Goal: Task Accomplishment & Management: Complete application form

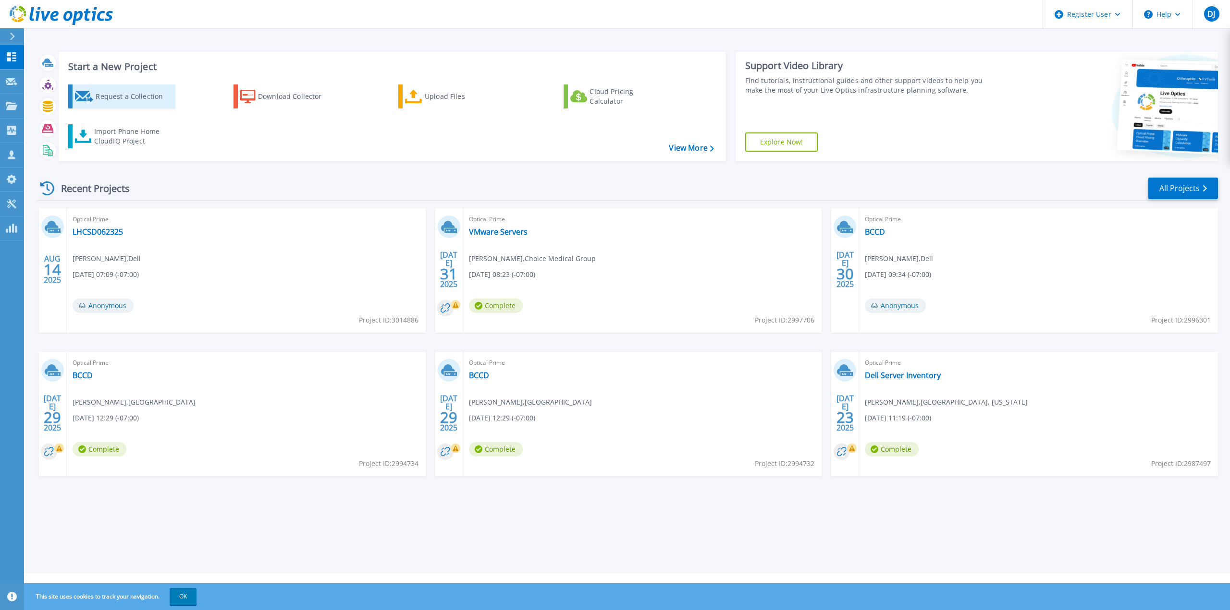
click at [116, 101] on div "Request a Collection" at bounding box center [134, 96] width 77 height 19
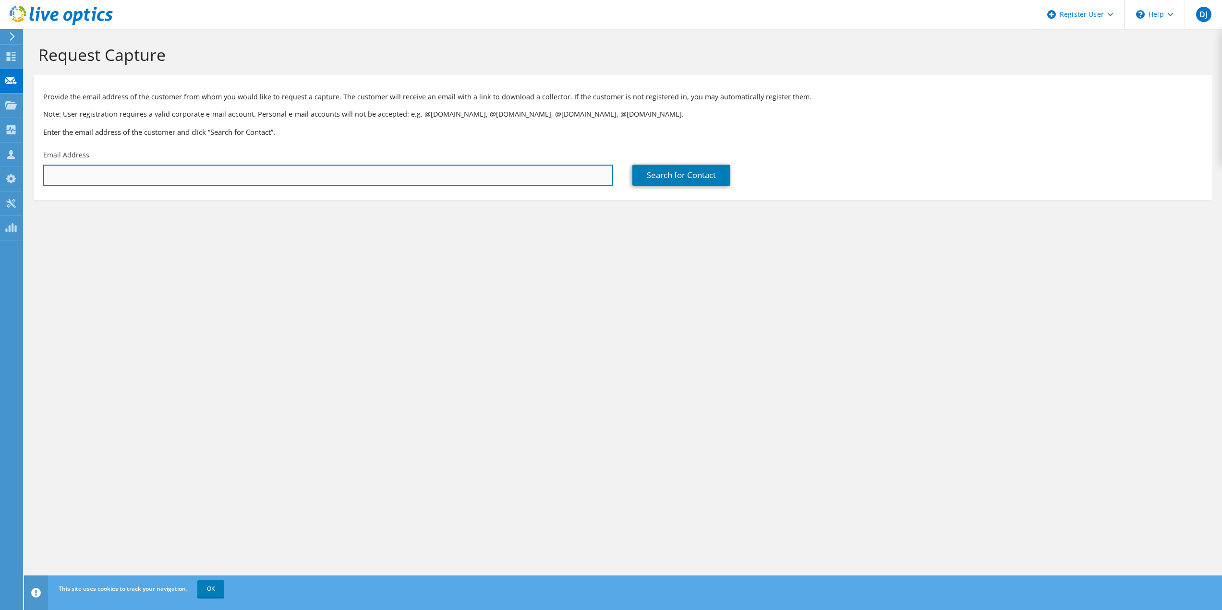
drag, startPoint x: 148, startPoint y: 182, endPoint x: 148, endPoint y: 176, distance: 5.8
click at [149, 182] on input "text" at bounding box center [328, 175] width 570 height 21
paste input "[EMAIL_ADDRESS][DOMAIN_NAME]"
type input "[EMAIL_ADDRESS][DOMAIN_NAME]"
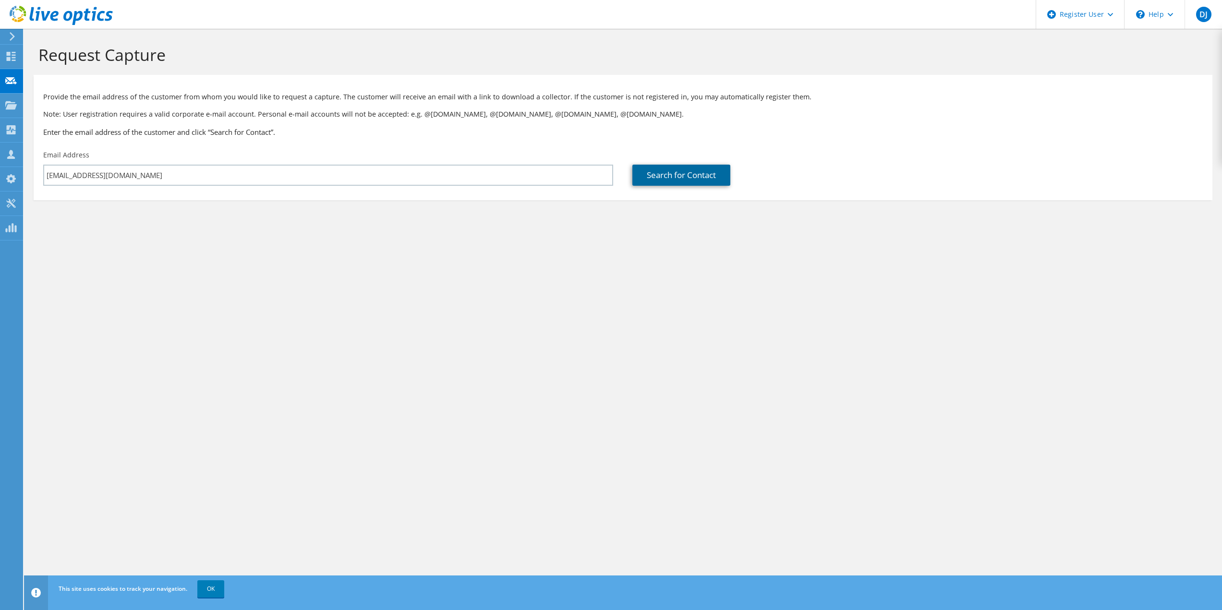
click at [659, 175] on link "Search for Contact" at bounding box center [682, 175] width 98 height 21
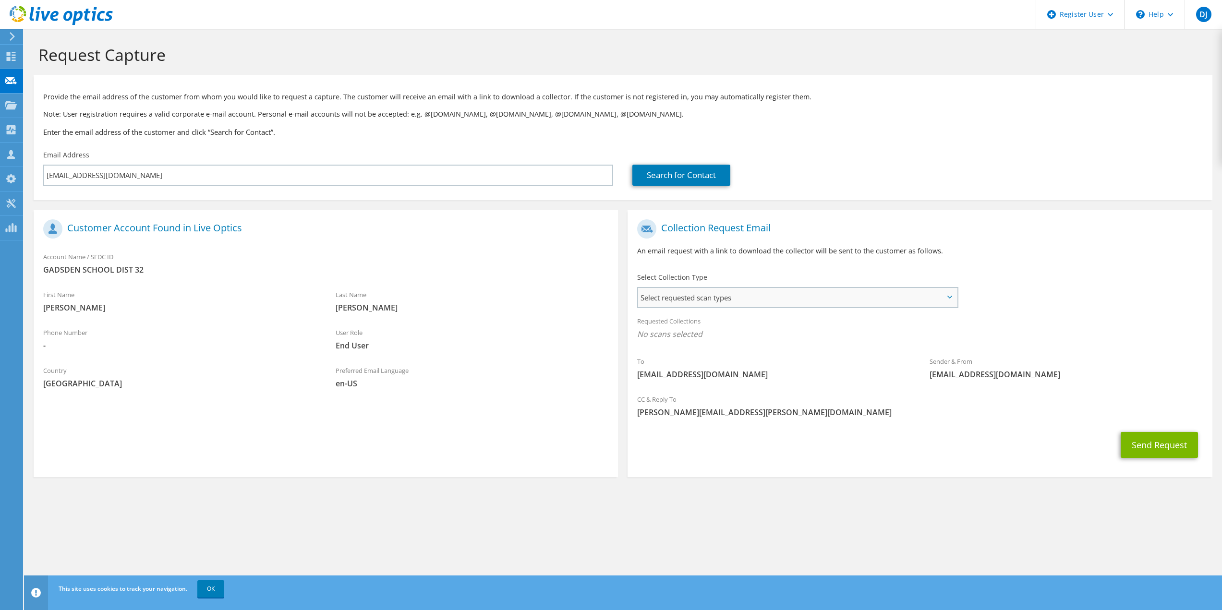
click at [701, 302] on span "Select requested scan types" at bounding box center [797, 297] width 318 height 19
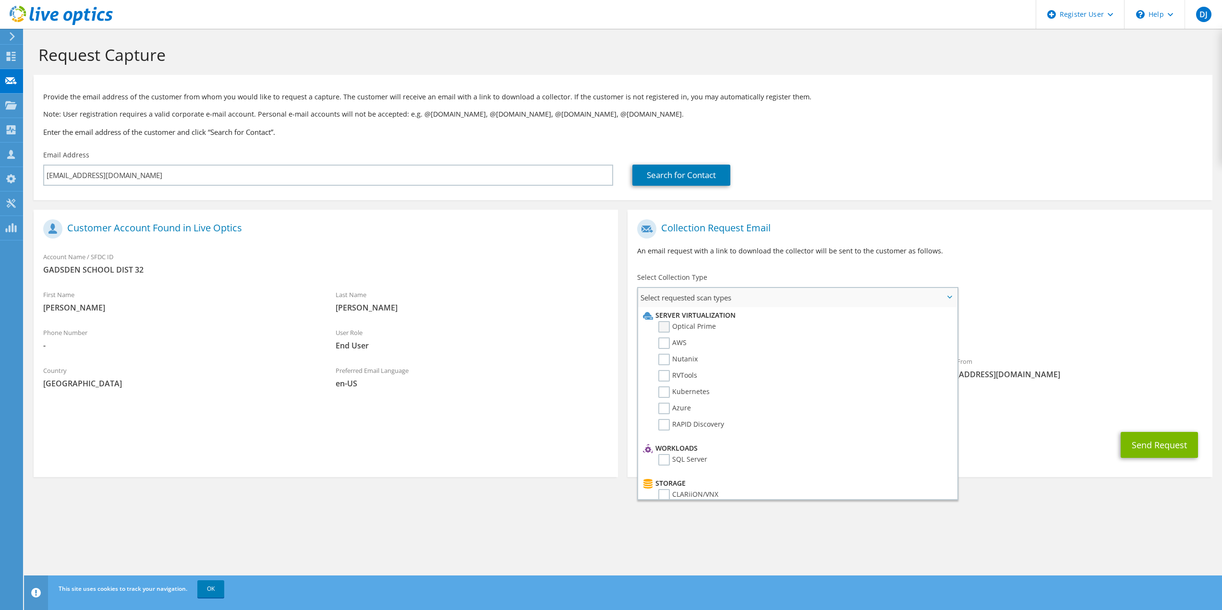
click at [693, 328] on label "Optical Prime" at bounding box center [687, 327] width 58 height 12
click at [0, 0] on input "Optical Prime" at bounding box center [0, 0] width 0 height 0
click at [1161, 452] on button "Send Request" at bounding box center [1159, 448] width 77 height 26
